Goal: Navigation & Orientation: Find specific page/section

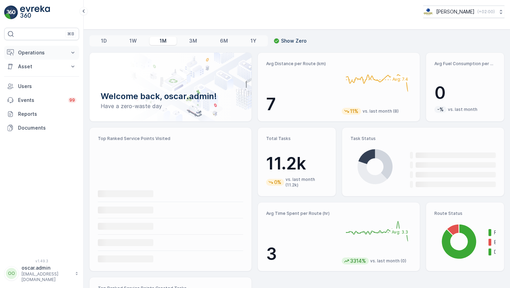
click at [34, 54] on p "Operations" at bounding box center [41, 52] width 47 height 7
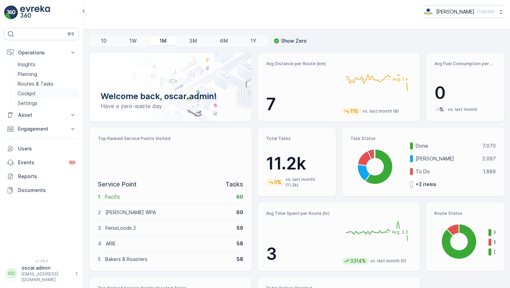
click at [27, 94] on p "Cockpit" at bounding box center [27, 93] width 18 height 7
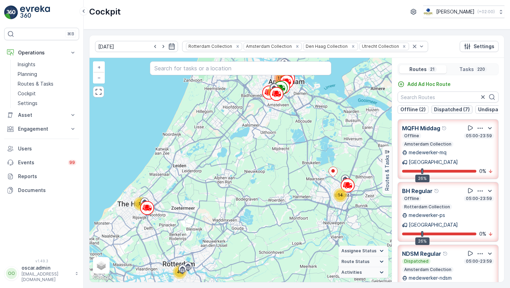
click at [445, 109] on p "Dispatched (7)" at bounding box center [452, 109] width 36 height 7
click at [419, 109] on p "Offline (2)" at bounding box center [412, 109] width 25 height 7
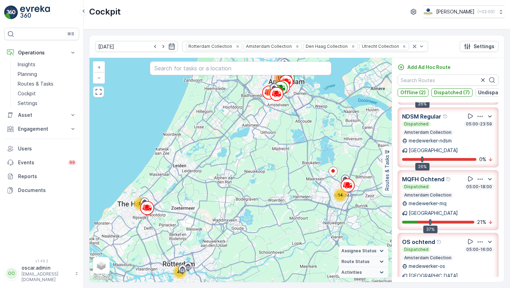
scroll to position [119, 0]
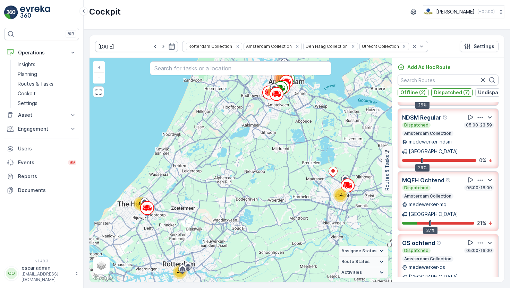
click at [478, 240] on icon "button" at bounding box center [479, 243] width 7 height 7
click at [473, 259] on span "See More Details" at bounding box center [479, 262] width 40 height 7
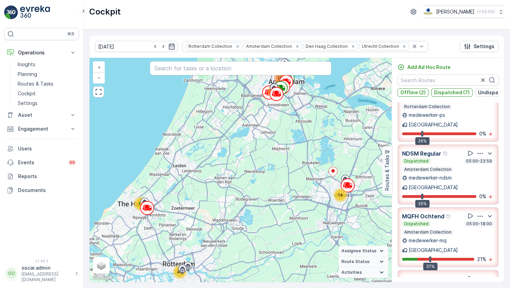
scroll to position [302, 0]
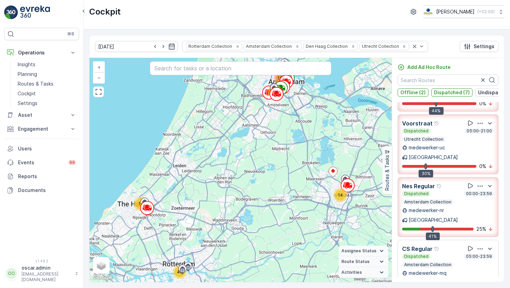
click at [476, 183] on icon "button" at bounding box center [479, 186] width 7 height 7
click at [474, 202] on span "See More Details" at bounding box center [479, 205] width 40 height 7
click at [443, 99] on div "Add Ad Hoc Route Offline (2) Dispatched (7) Undispatched (11) Upcoming (1) MQFH…" at bounding box center [448, 170] width 112 height 213
click at [443, 96] on button "Dispatched (7)" at bounding box center [451, 92] width 41 height 8
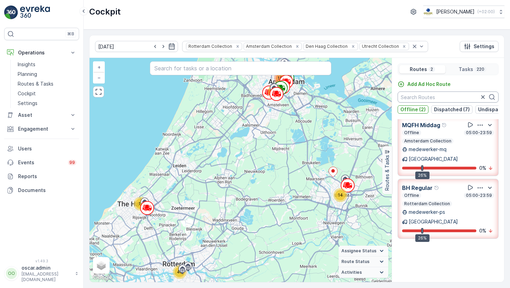
scroll to position [0, 0]
click at [407, 109] on p "Offline (2)" at bounding box center [412, 109] width 25 height 7
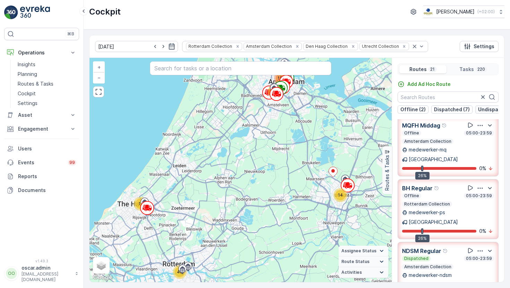
click at [475, 107] on button "Undispatched (11)" at bounding box center [499, 109] width 49 height 8
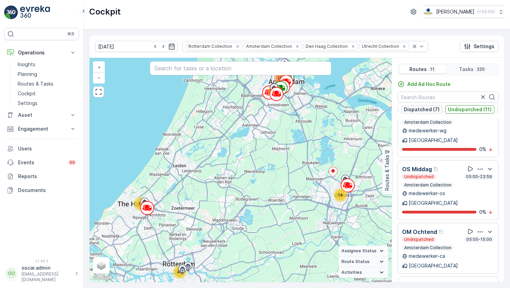
scroll to position [0, 64]
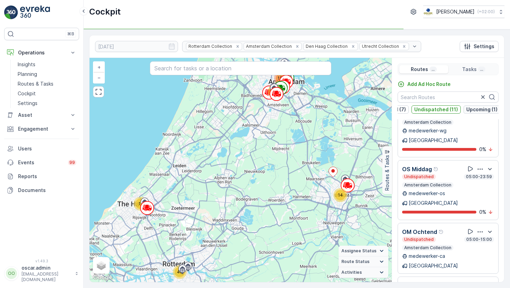
click at [475, 108] on p "Upcoming (1)" at bounding box center [481, 109] width 31 height 7
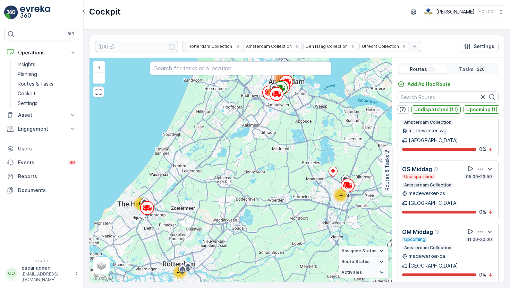
click at [449, 108] on p "Undispatched (11)" at bounding box center [436, 109] width 44 height 7
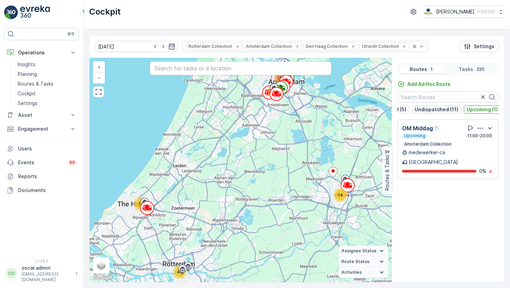
scroll to position [0, 62]
click at [469, 109] on p "Upcoming (1)" at bounding box center [483, 109] width 31 height 7
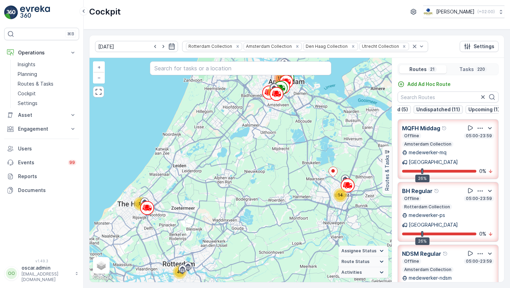
click at [456, 109] on p "Undispatched (11)" at bounding box center [438, 109] width 44 height 7
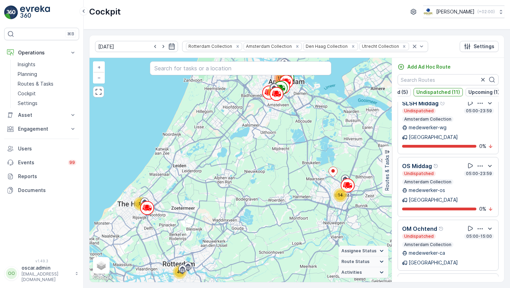
scroll to position [0, 0]
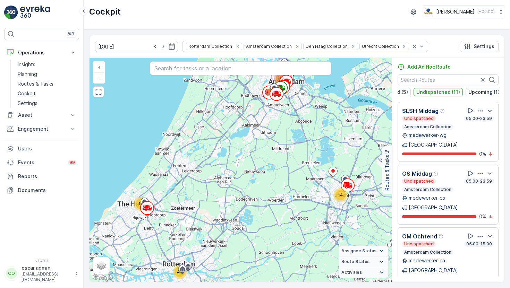
click at [438, 91] on p "Undispatched (11)" at bounding box center [438, 92] width 44 height 7
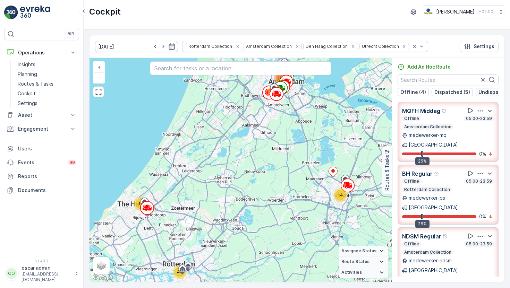
click at [438, 91] on p "Dispatched (5)" at bounding box center [452, 92] width 36 height 7
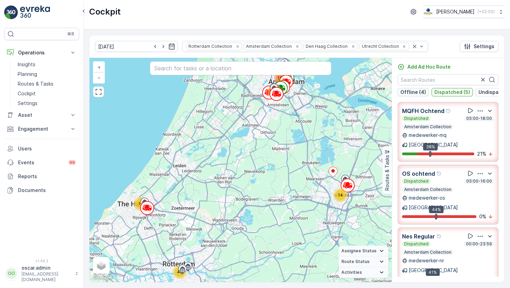
click at [409, 91] on p "Offline (4)" at bounding box center [413, 92] width 26 height 7
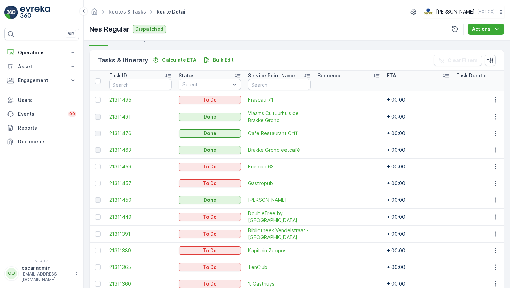
scroll to position [181, 0]
